Goal: Use online tool/utility: Use online tool/utility

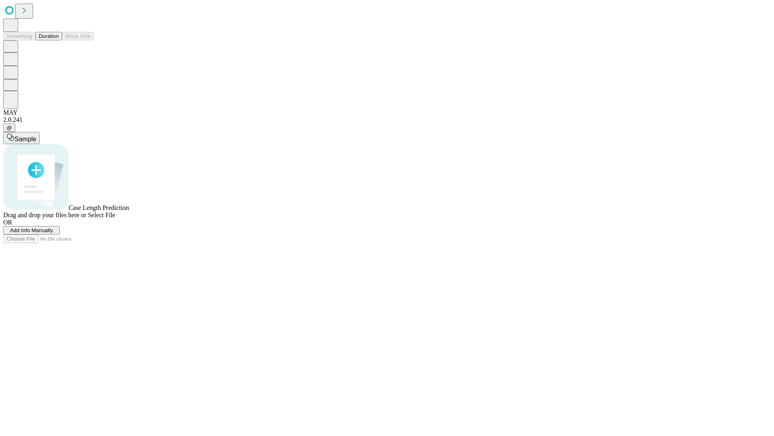
click at [115, 218] on span "Select File" at bounding box center [101, 214] width 27 height 7
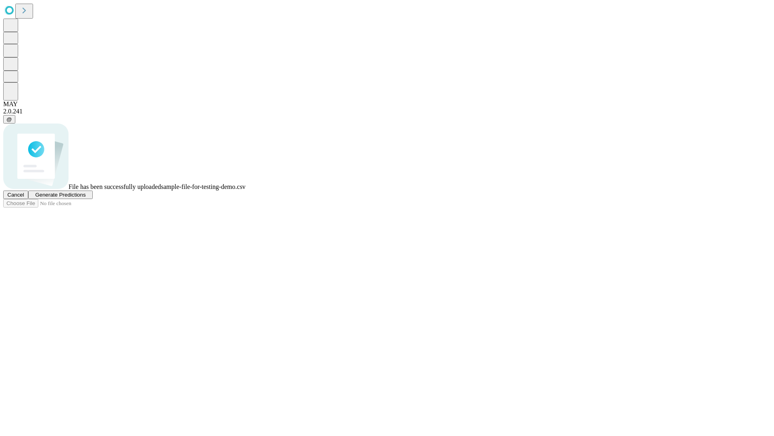
click at [85, 198] on span "Generate Predictions" at bounding box center [60, 195] width 50 height 6
